Goal: Information Seeking & Learning: Learn about a topic

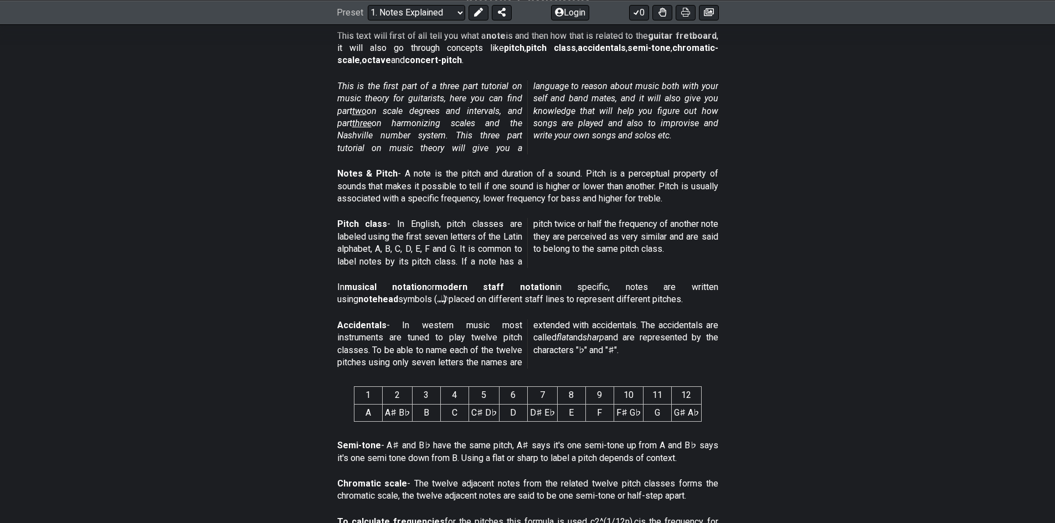
scroll to position [222, 0]
drag, startPoint x: 363, startPoint y: 413, endPoint x: 392, endPoint y: 413, distance: 28.8
click at [392, 415] on tr "A A♯ B♭ B C C♯ D♭ D D♯ E♭ E F F♯ G♭ G G♯ A♭" at bounding box center [527, 411] width 347 height 17
drag, startPoint x: 394, startPoint y: 411, endPoint x: 440, endPoint y: 406, distance: 46.3
click at [439, 406] on tr "A A♯ B♭ B C C♯ D♭ D D♯ E♭ E F F♯ G♭ G G♯ A♭" at bounding box center [527, 411] width 347 height 17
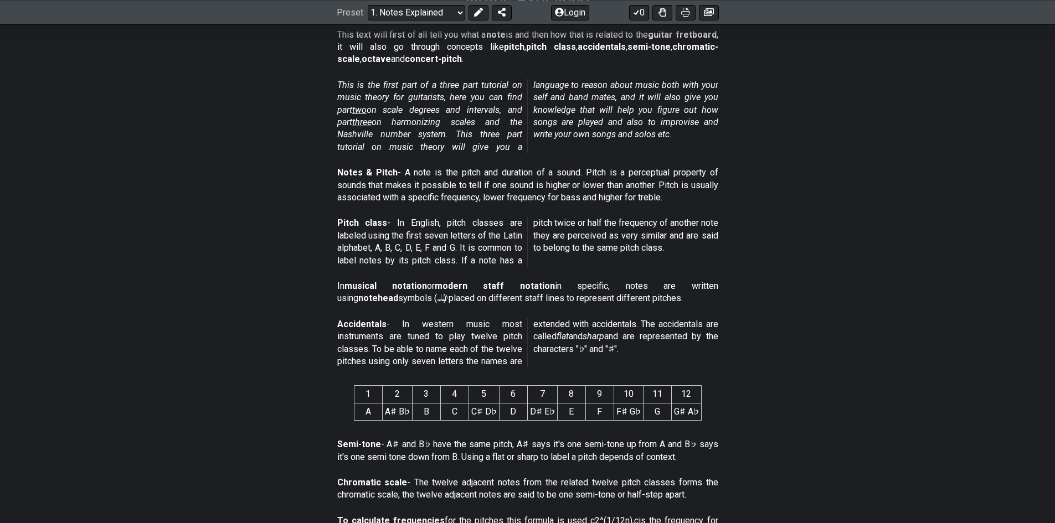
drag, startPoint x: 441, startPoint y: 406, endPoint x: 521, endPoint y: 404, distance: 79.2
click at [521, 404] on tr "A A♯ B♭ B C C♯ D♭ D D♯ E♭ E F F♯ G♭ G G♯ A♭" at bounding box center [527, 411] width 347 height 17
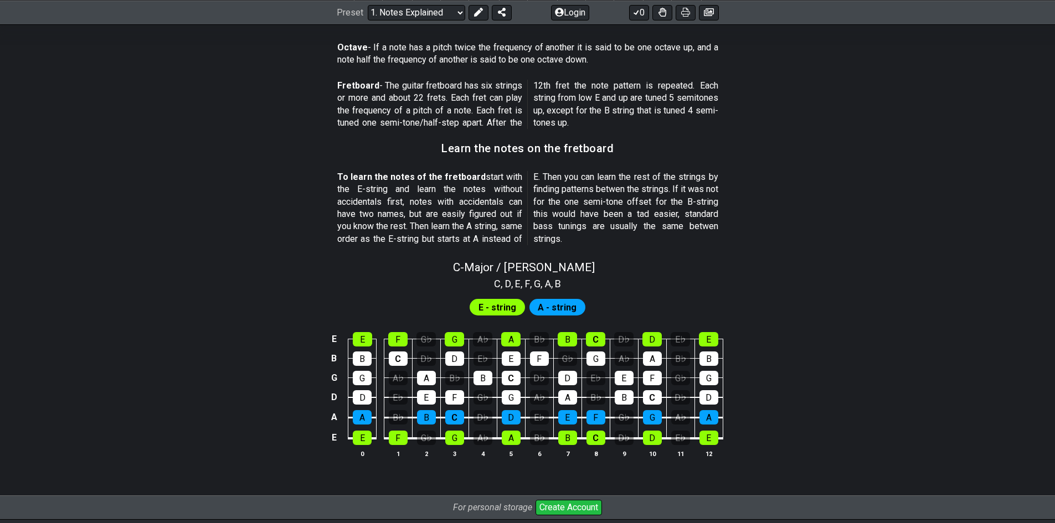
scroll to position [886, 0]
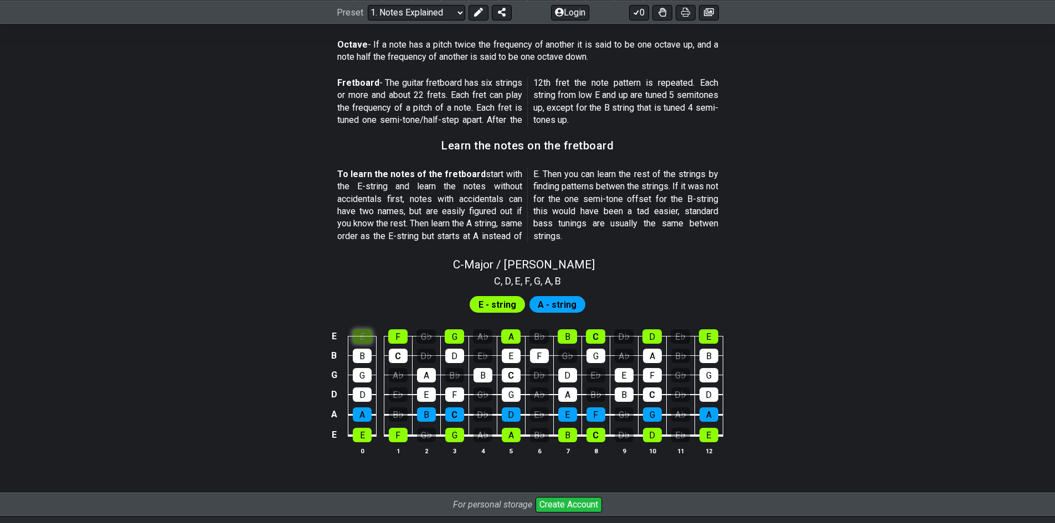
click at [363, 336] on div "E" at bounding box center [362, 336] width 19 height 14
click at [397, 337] on div "F" at bounding box center [397, 336] width 19 height 14
click at [361, 338] on div "E" at bounding box center [362, 336] width 19 height 14
click at [395, 338] on div "F" at bounding box center [397, 336] width 19 height 14
click at [569, 301] on span "A - string" at bounding box center [557, 305] width 39 height 16
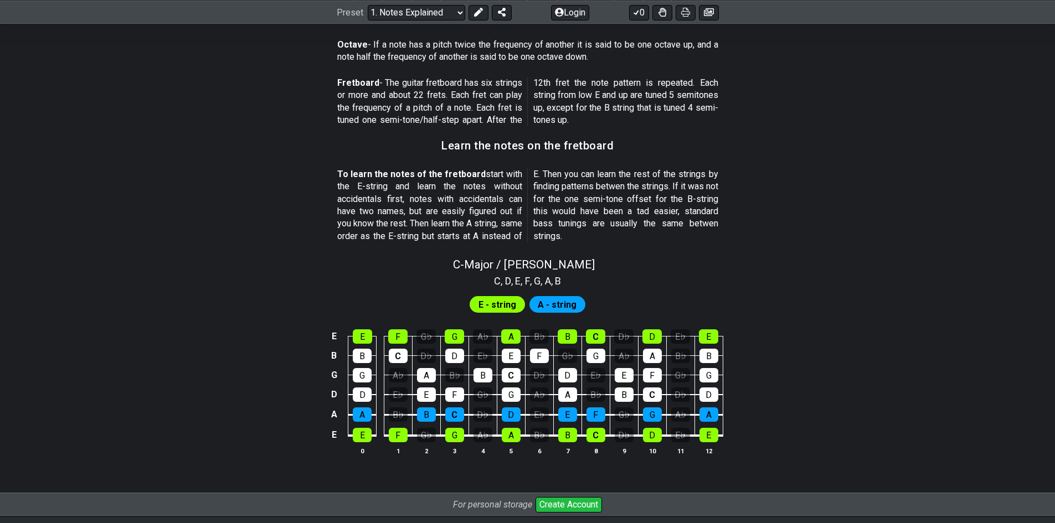
click at [558, 307] on span "A - string" at bounding box center [557, 305] width 39 height 16
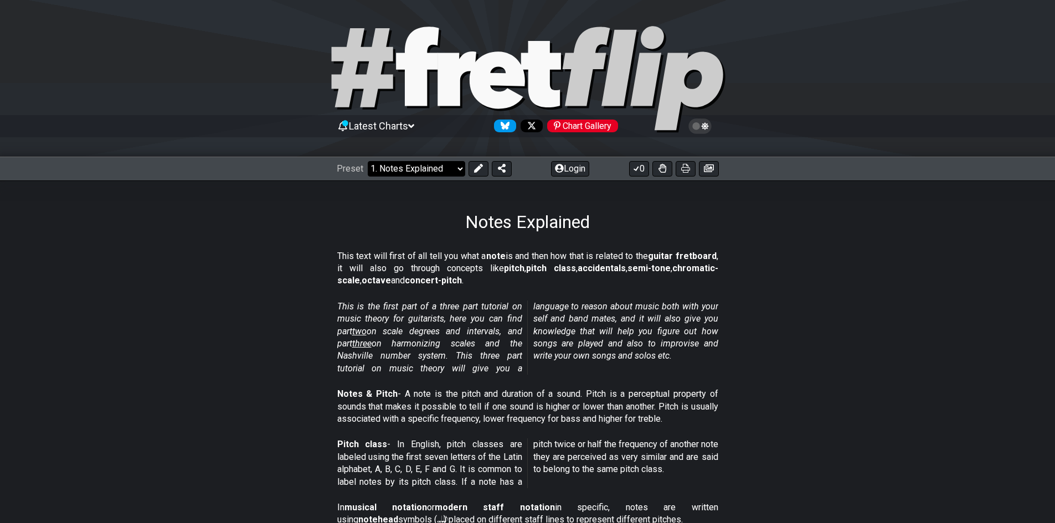
click at [453, 168] on select "Welcome to #fretflip! Initial Preset Custom Preset Minor Pentatonic Major Penta…" at bounding box center [416, 169] width 97 height 16
click at [368, 161] on select "Welcome to #fretflip! Initial Preset Custom Preset Minor Pentatonic Major Penta…" at bounding box center [416, 169] width 97 height 16
select select "/musical-notes-explained"
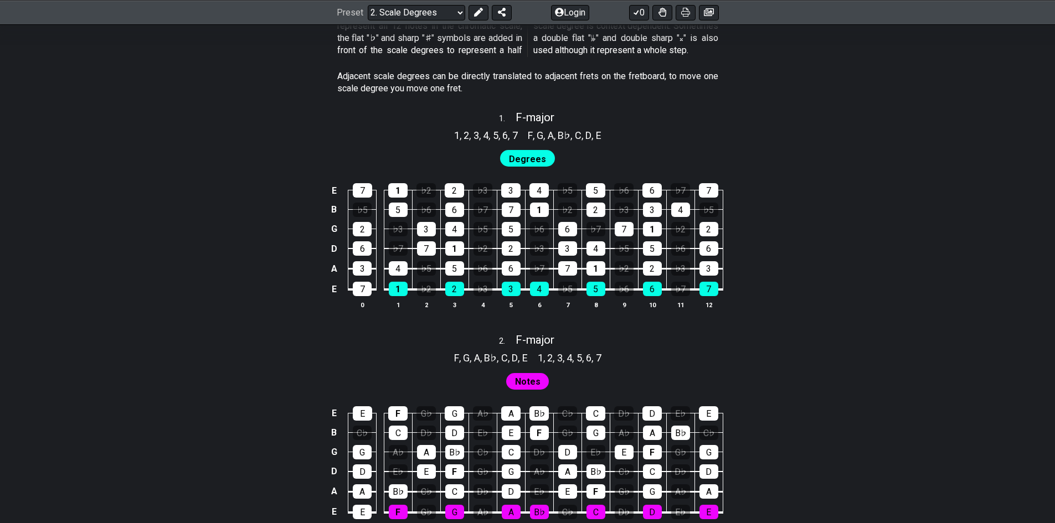
scroll to position [665, 0]
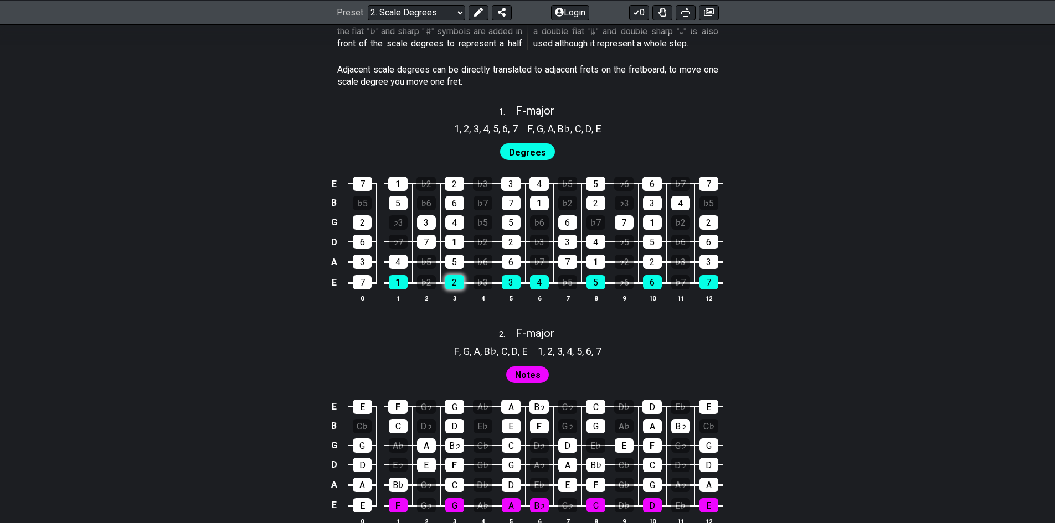
drag, startPoint x: 408, startPoint y: 290, endPoint x: 461, endPoint y: 285, distance: 52.8
click at [457, 286] on table "E 7 1 ♭2 2 ♭3 3 4 ♭5 5 ♭6 6 ♭7 7 B ♭5 5 ♭6 6 ♭7 7 1 ♭2 2 ♭3 3 4 ♭5 G 2 ♭3 3 4 ♭…" at bounding box center [525, 229] width 396 height 130
click at [461, 285] on div "2" at bounding box center [454, 282] width 19 height 14
click at [451, 285] on div "2" at bounding box center [454, 282] width 19 height 14
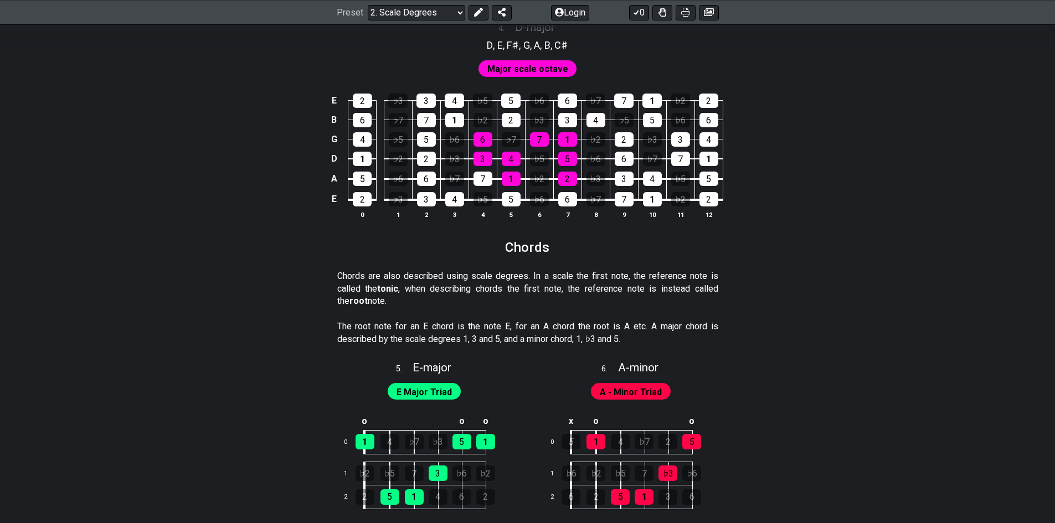
scroll to position [1606, 0]
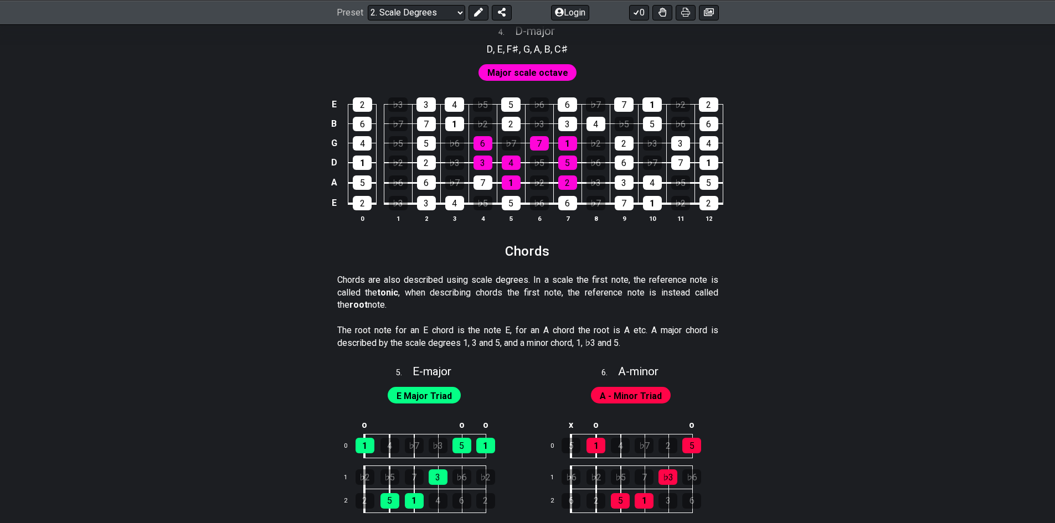
click at [451, 22] on div "Preset Welcome to #fretflip! Initial Preset Custom Preset Minor Pentatonic Majo…" at bounding box center [527, 12] width 1055 height 24
click at [449, 16] on select "Welcome to #fretflip! Initial Preset Custom Preset Minor Pentatonic Major Penta…" at bounding box center [416, 12] width 97 height 16
click at [368, 4] on select "Welcome to #fretflip! Initial Preset Custom Preset Minor Pentatonic Major Penta…" at bounding box center [416, 12] width 97 height 16
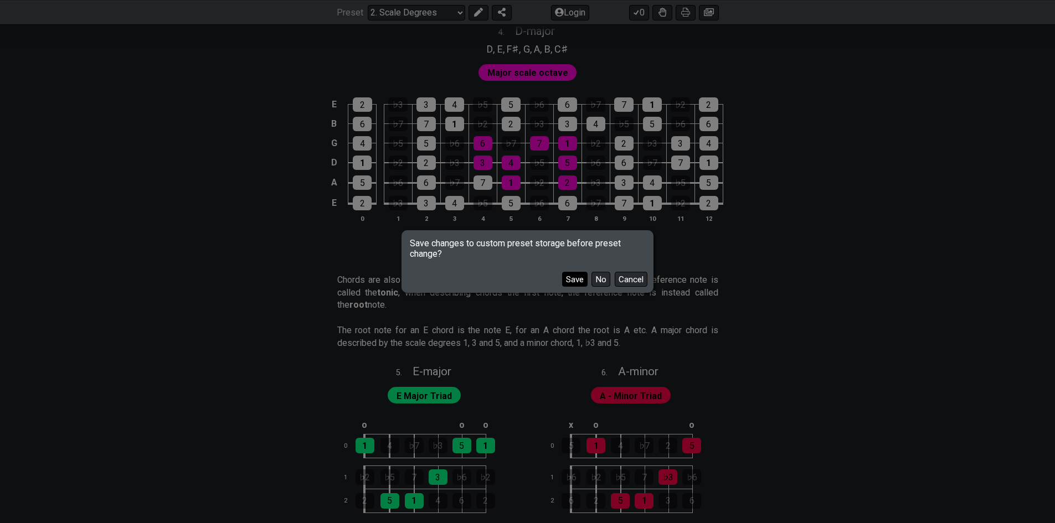
click at [579, 276] on button "Save" at bounding box center [574, 279] width 25 height 15
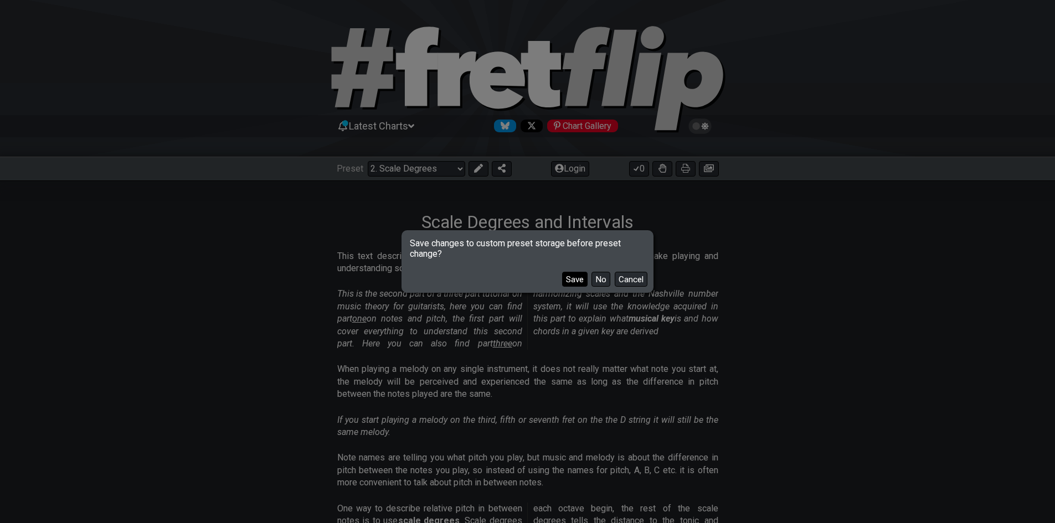
select select "/power-chords"
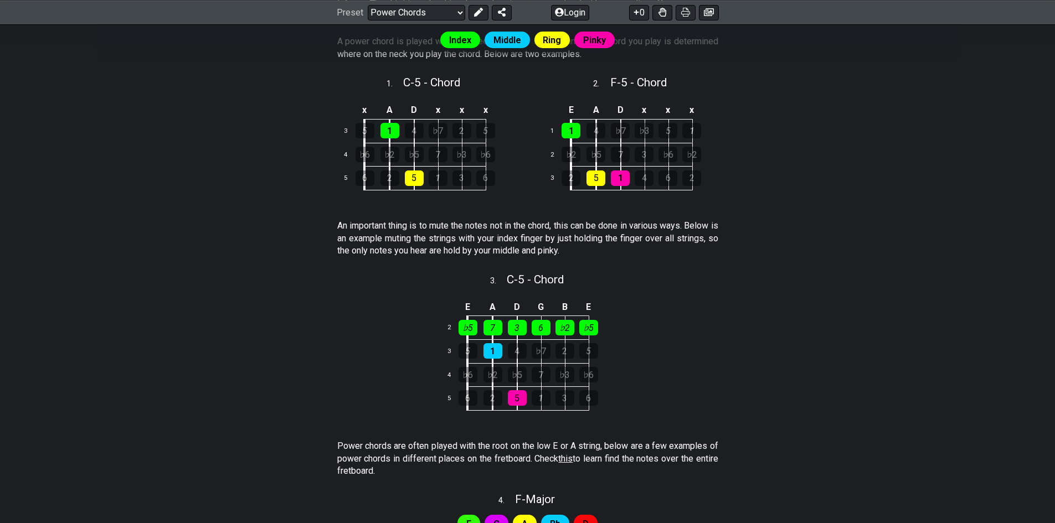
scroll to position [332, 0]
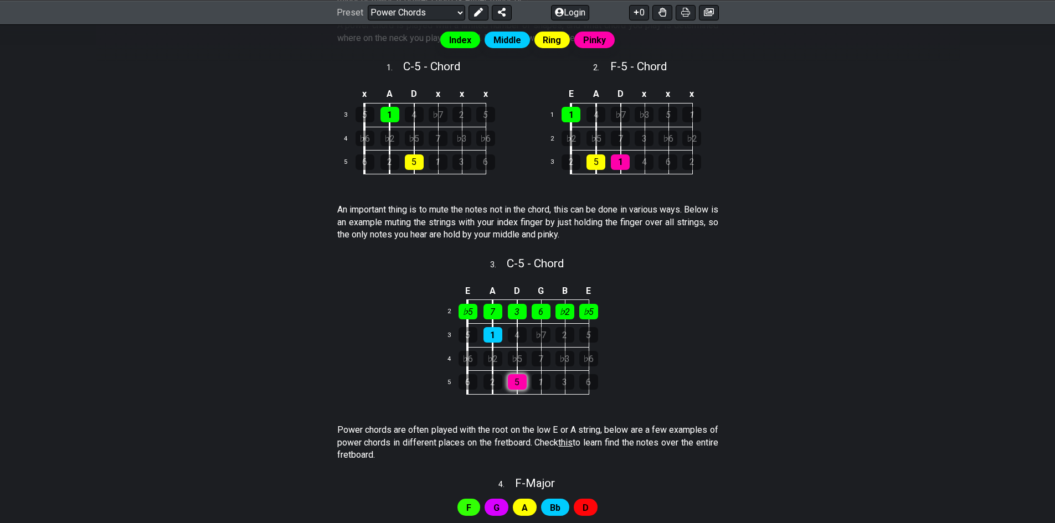
click at [513, 382] on div "5" at bounding box center [517, 382] width 19 height 16
click at [480, 334] on td "5" at bounding box center [479, 335] width 25 height 24
click at [490, 336] on div "1" at bounding box center [492, 335] width 19 height 16
click at [491, 336] on div "1" at bounding box center [492, 335] width 19 height 16
click at [514, 378] on div "5" at bounding box center [517, 382] width 19 height 16
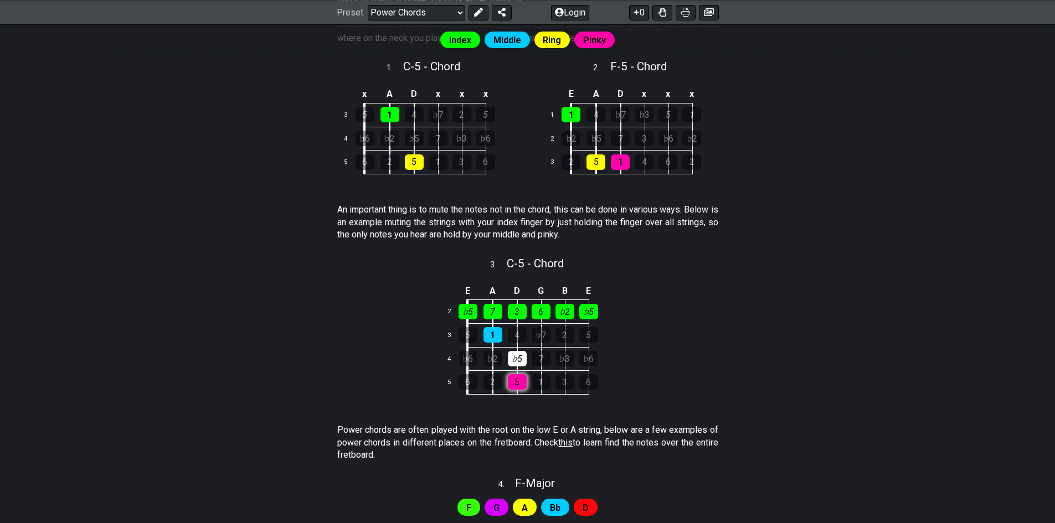
click at [514, 378] on div "5" at bounding box center [517, 382] width 19 height 16
click at [516, 378] on div "5" at bounding box center [517, 382] width 19 height 16
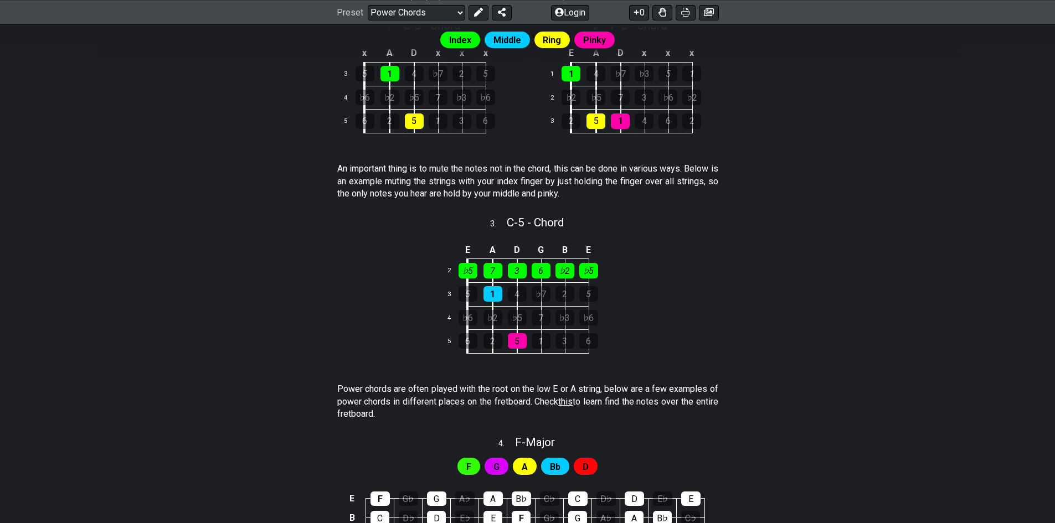
scroll to position [332, 0]
